Goal: Find specific page/section: Find specific page/section

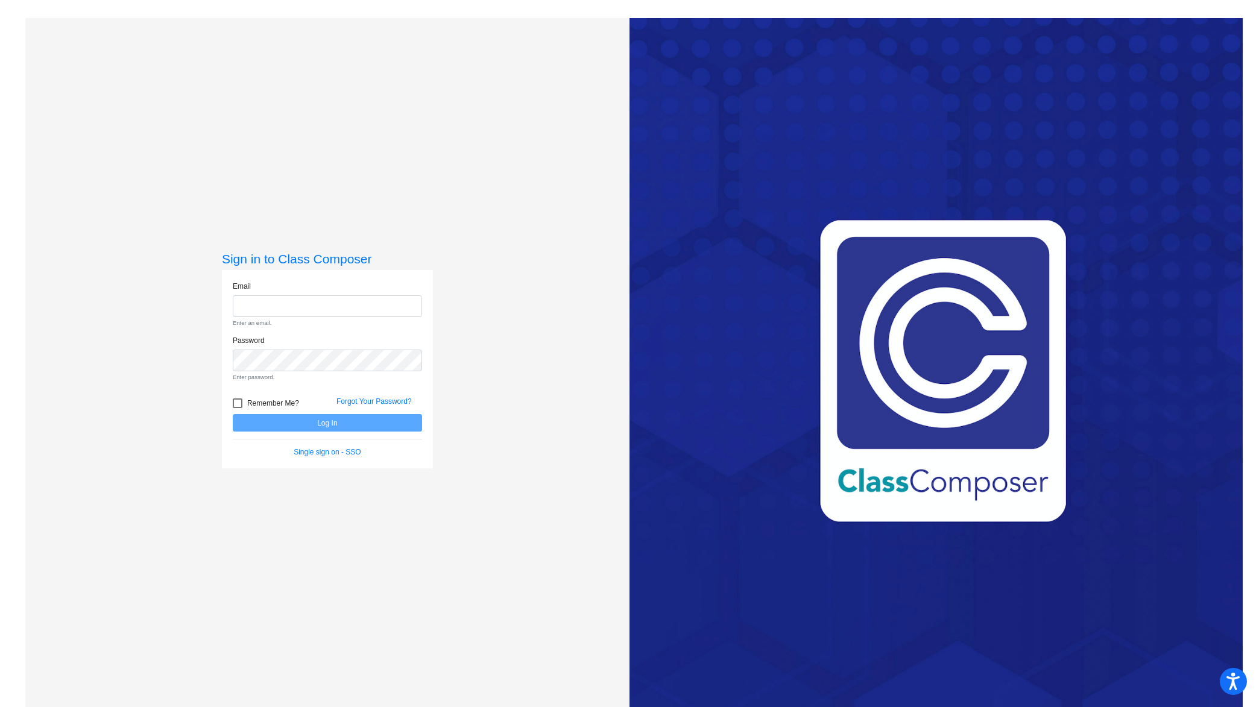
type input "[PERSON_NAME][EMAIL_ADDRESS][DOMAIN_NAME]"
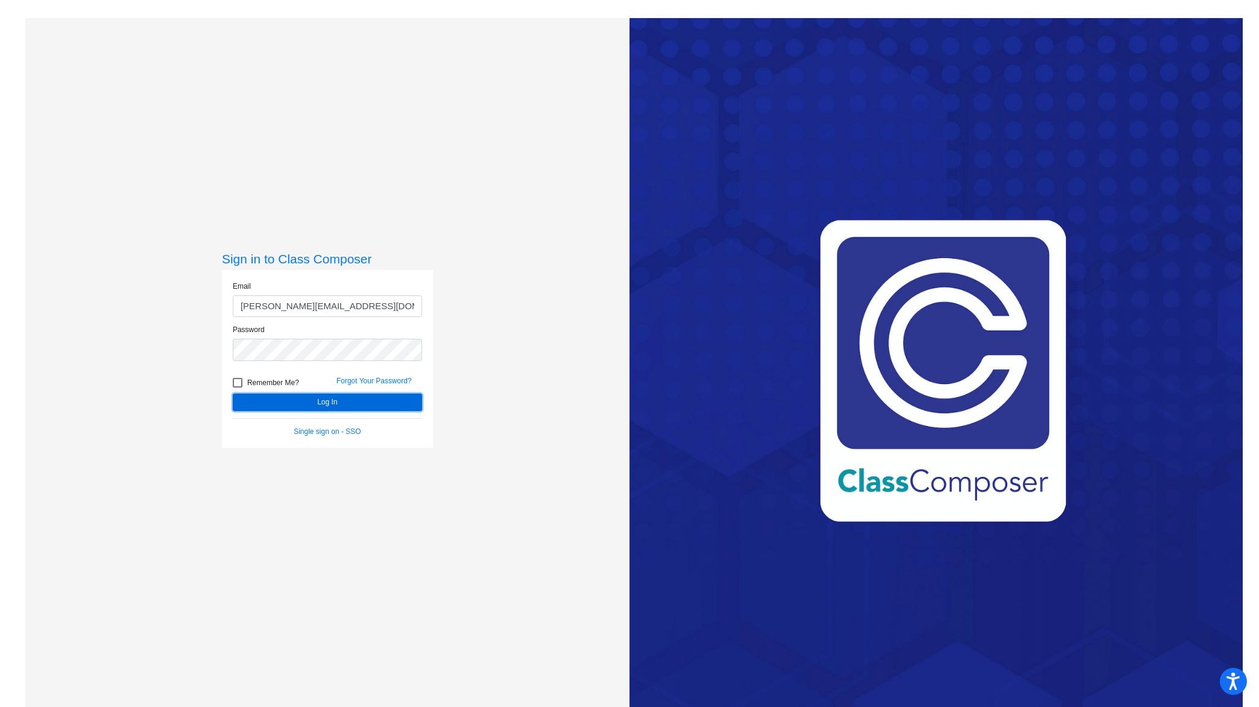
click at [334, 422] on form "Email [PERSON_NAME][EMAIL_ADDRESS][DOMAIN_NAME] Password Remember Me? Forgot Yo…" at bounding box center [327, 359] width 189 height 156
click at [338, 400] on button "Log In" at bounding box center [327, 402] width 189 height 17
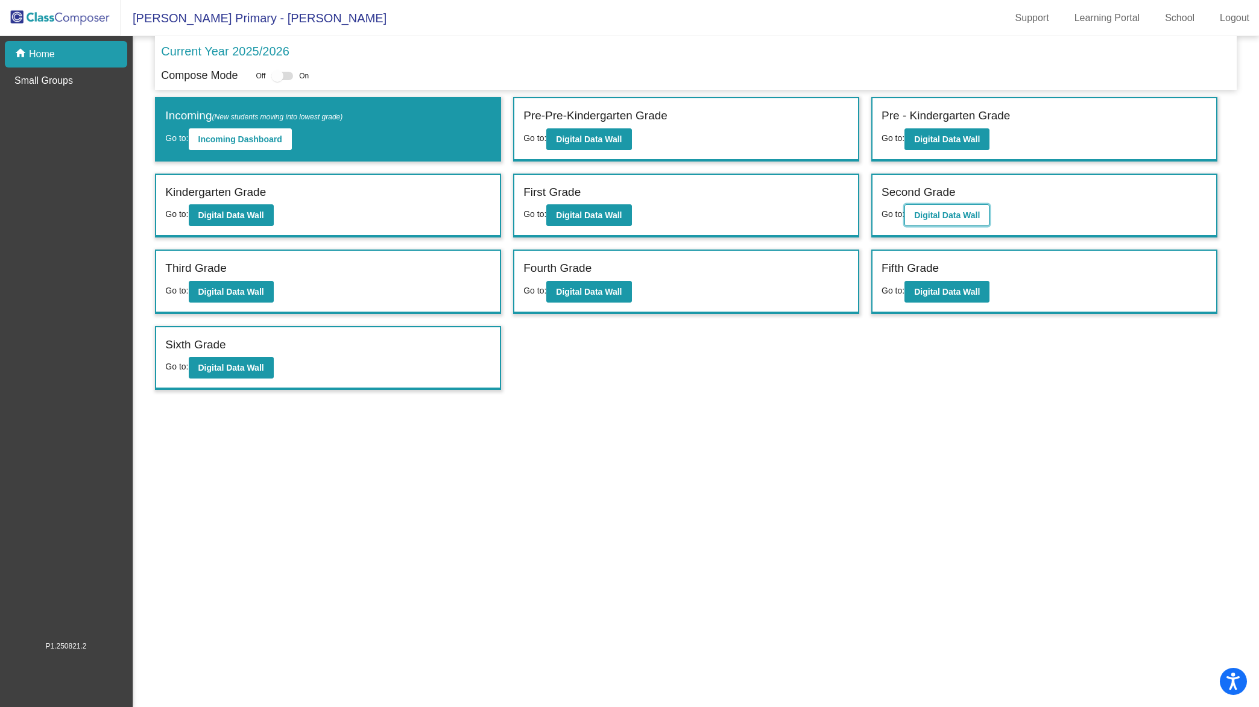
click at [960, 215] on b "Digital Data Wall" at bounding box center [947, 215] width 66 height 10
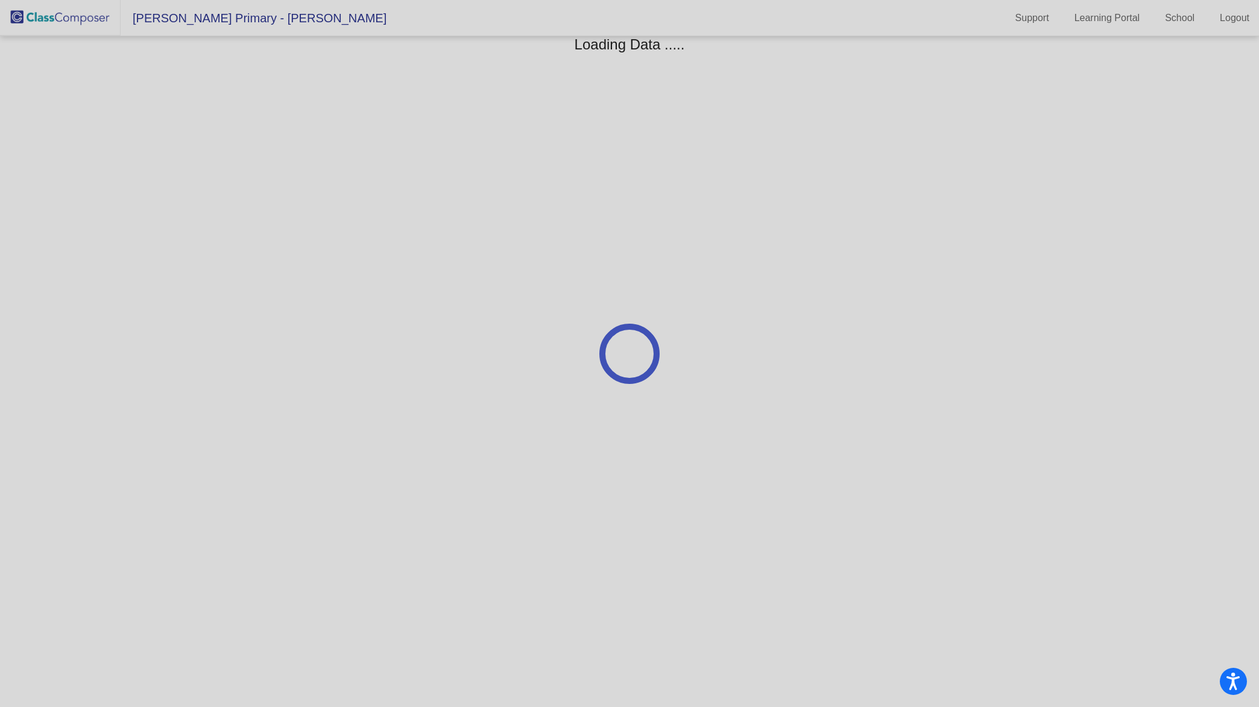
click at [960, 215] on div at bounding box center [629, 353] width 1259 height 707
